Goal: Find specific page/section: Find specific page/section

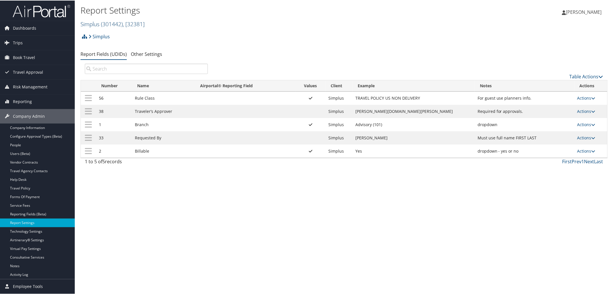
click at [87, 22] on link "Simplus ( 301442 ) , [ 32381 ]" at bounding box center [112, 24] width 64 height 8
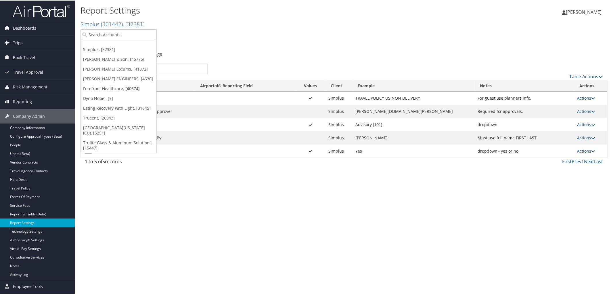
click at [90, 55] on link "[PERSON_NAME] & Son, [45775]" at bounding box center [119, 59] width 76 height 10
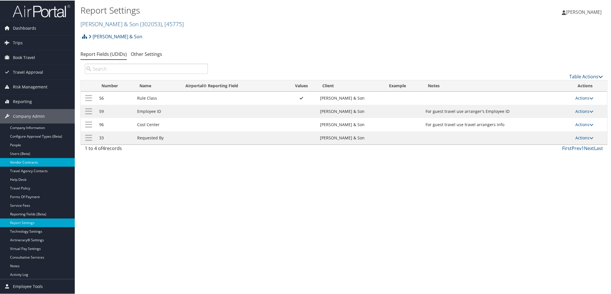
click at [28, 162] on link "Vendor Contracts" at bounding box center [37, 161] width 75 height 9
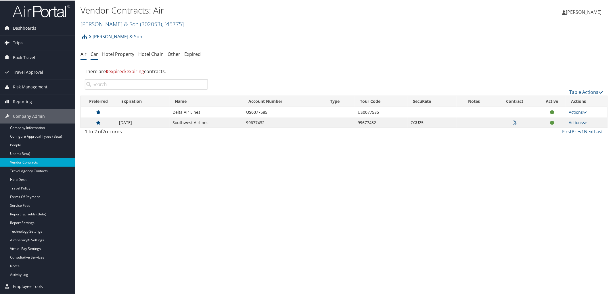
click at [96, 53] on link "Car" at bounding box center [94, 53] width 7 height 6
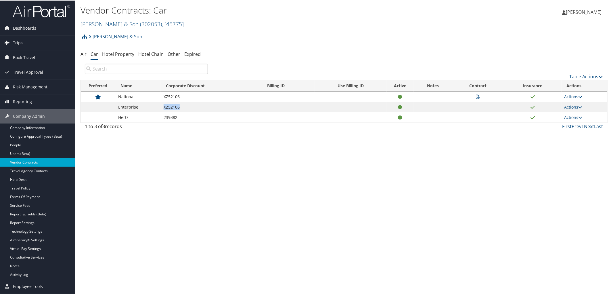
drag, startPoint x: 163, startPoint y: 106, endPoint x: 197, endPoint y: 107, distance: 33.9
click at [197, 107] on td "XZ52106" at bounding box center [211, 106] width 101 height 10
